Goal: Task Accomplishment & Management: Manage account settings

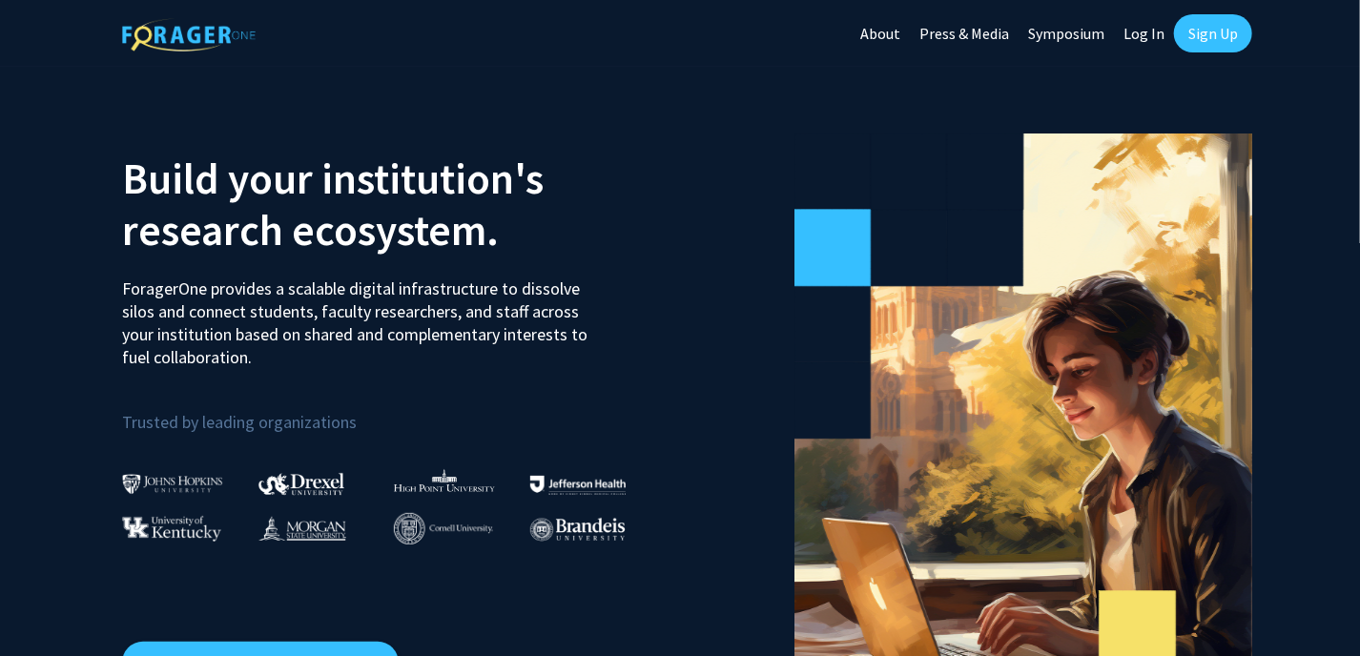
click at [1147, 34] on link "Log In" at bounding box center [1144, 33] width 60 height 67
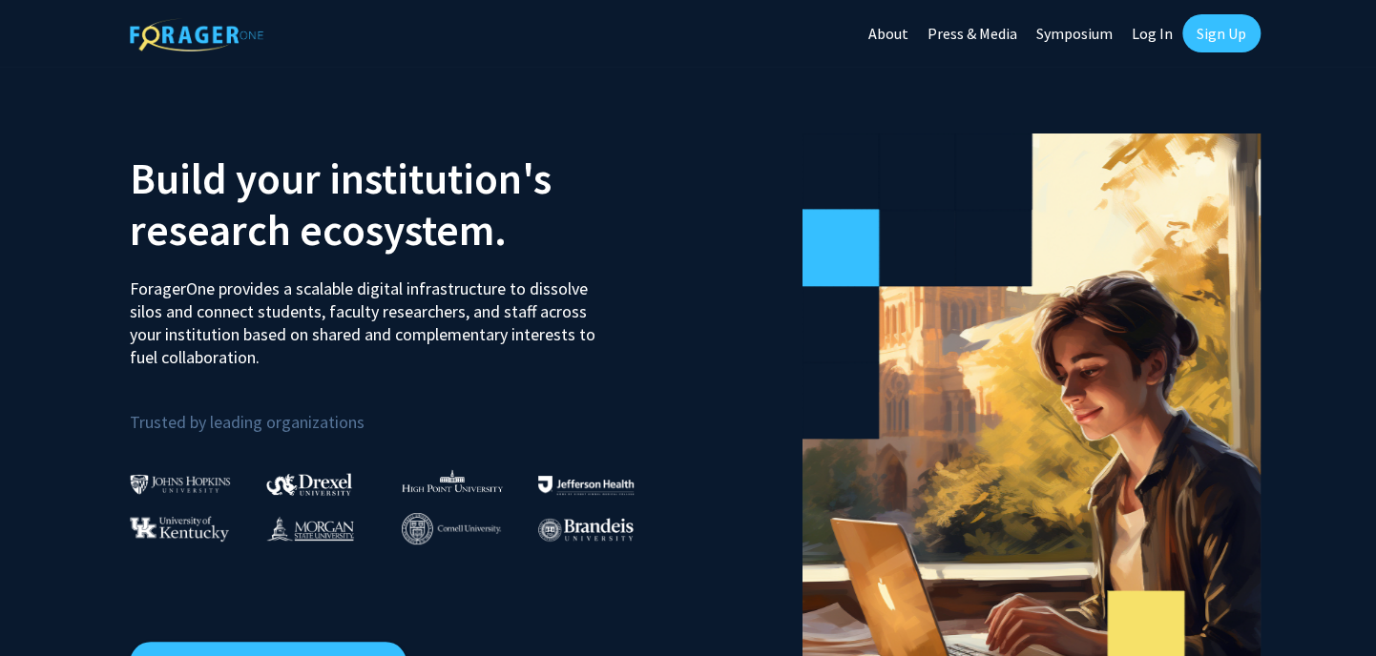
select select
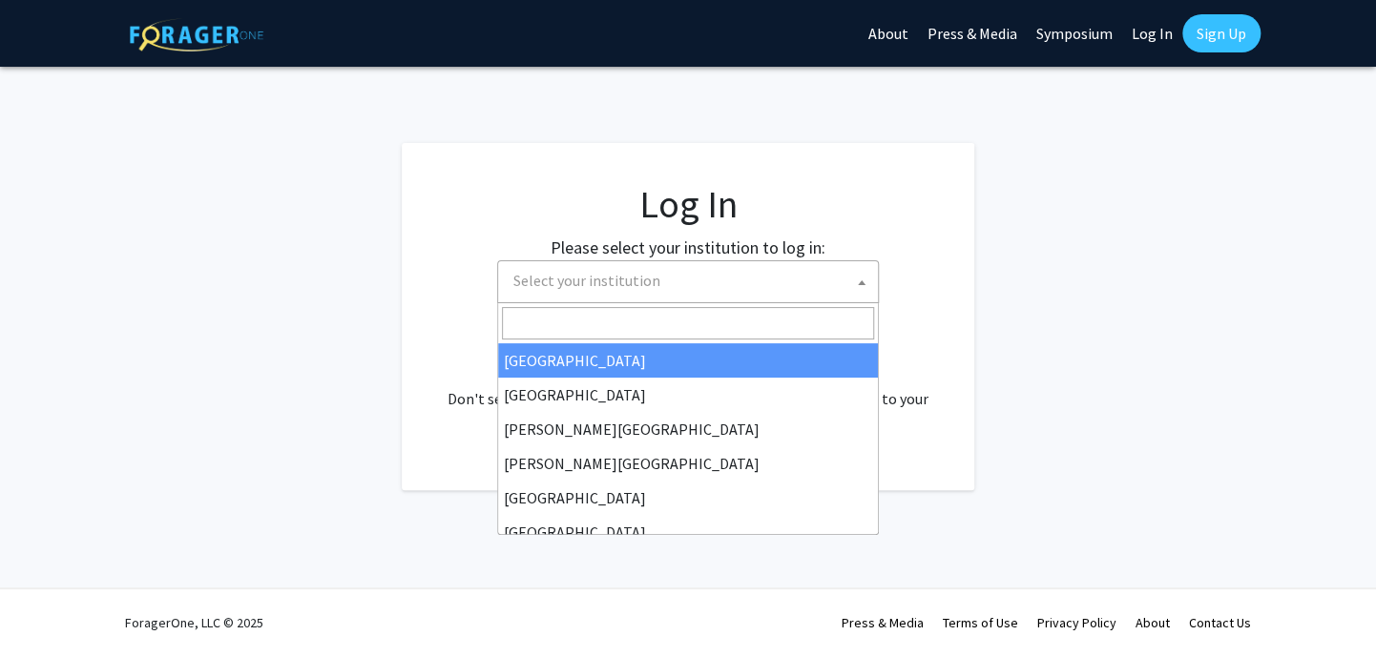
click at [638, 278] on span "Select your institution" at bounding box center [586, 280] width 147 height 19
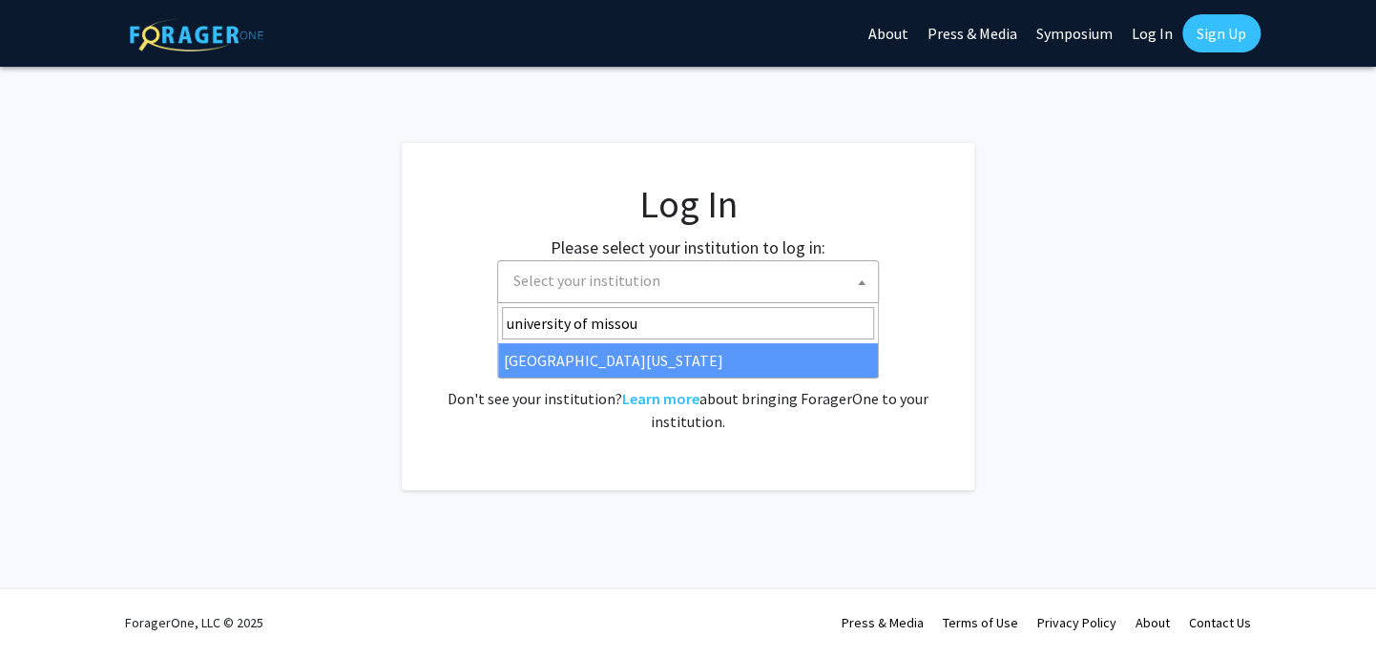
type input "university of missou"
select select "33"
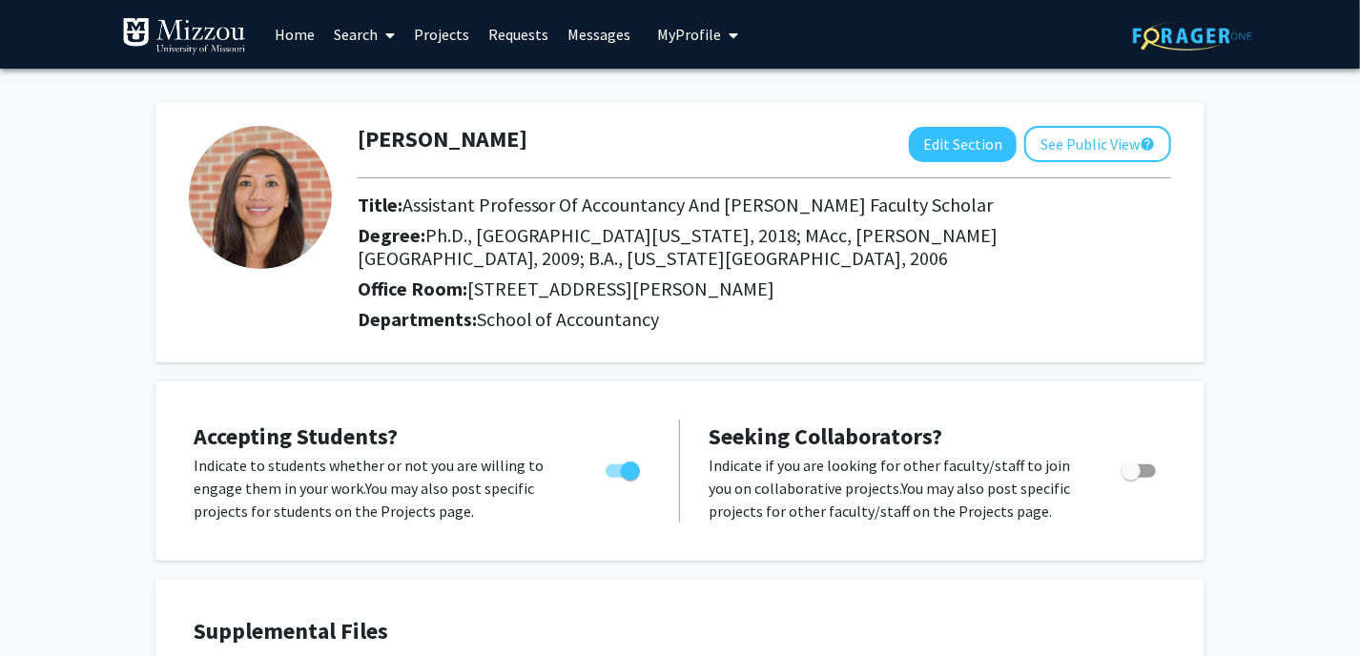
click at [1149, 468] on span "Toggle" at bounding box center [1139, 471] width 34 height 13
click at [1131, 478] on input "Toggle" at bounding box center [1130, 478] width 1 height 1
checkbox input "true"
click at [613, 460] on label "Toggle" at bounding box center [619, 471] width 42 height 23
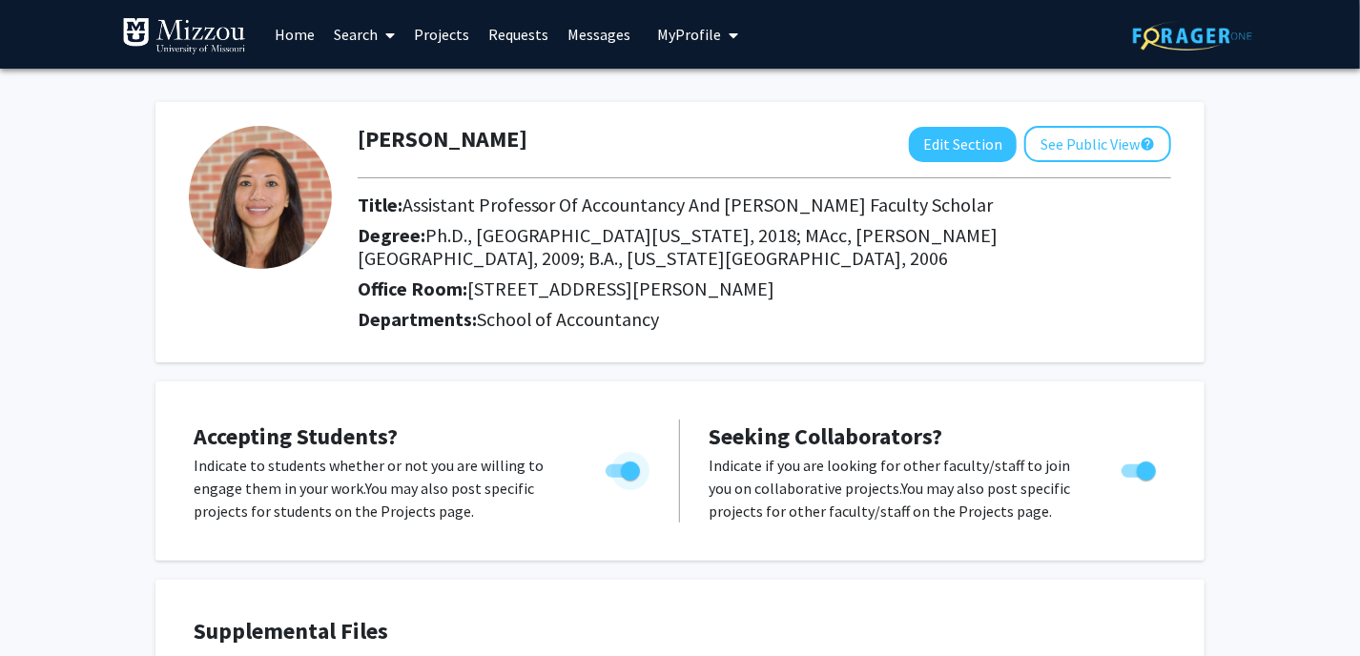
click at [614, 478] on input "Would you like to permit student requests?" at bounding box center [614, 478] width 1 height 1
checkbox input "false"
click at [946, 132] on button "Edit Section" at bounding box center [963, 144] width 108 height 35
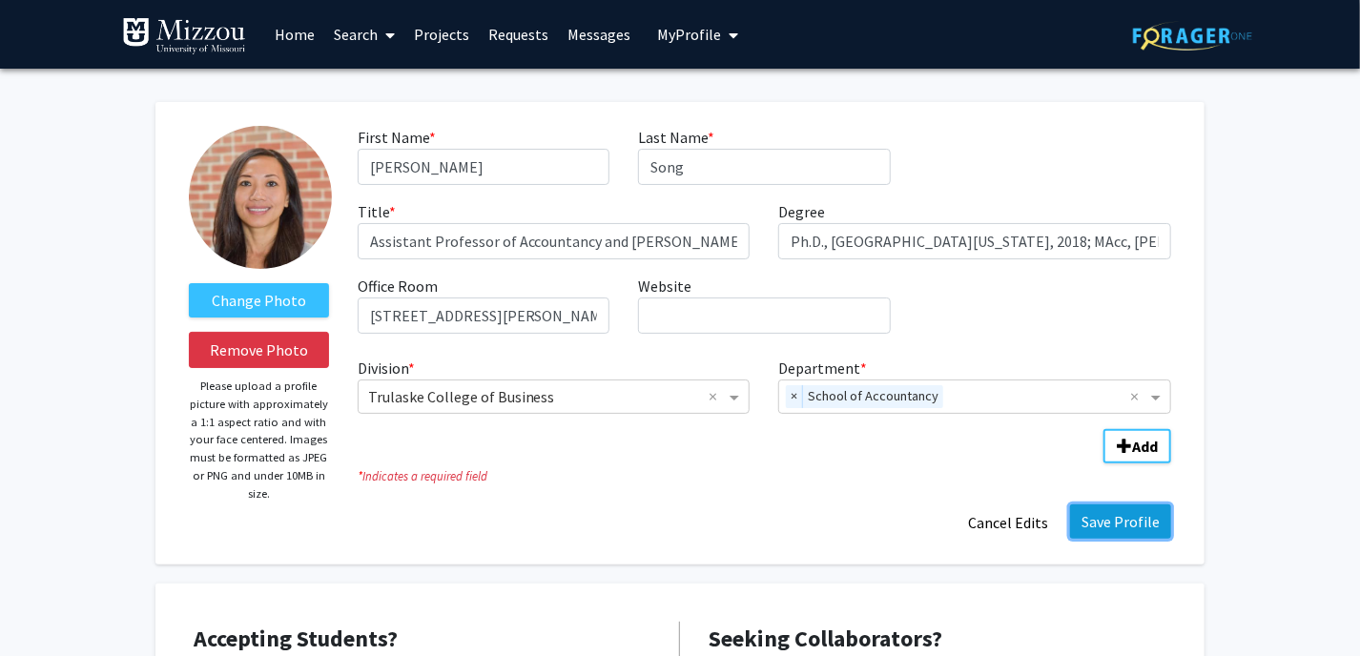
click at [1098, 526] on button "Save Profile" at bounding box center [1120, 522] width 101 height 34
